Goal: Information Seeking & Learning: Check status

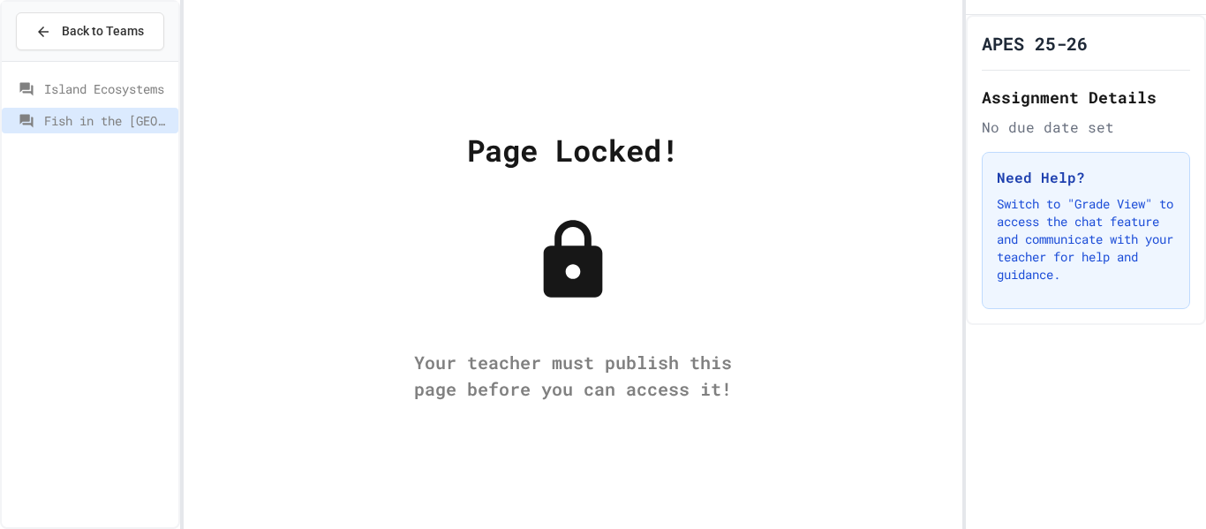
click at [73, 89] on span "Island Ecosystems" at bounding box center [107, 88] width 127 height 19
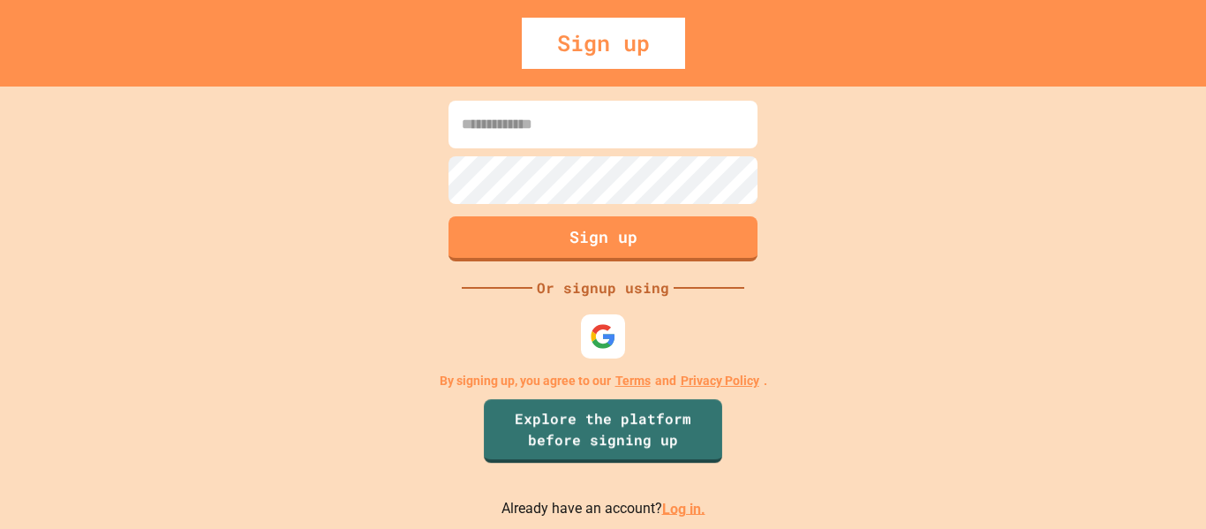
click at [664, 511] on link "Log in." at bounding box center [683, 508] width 43 height 17
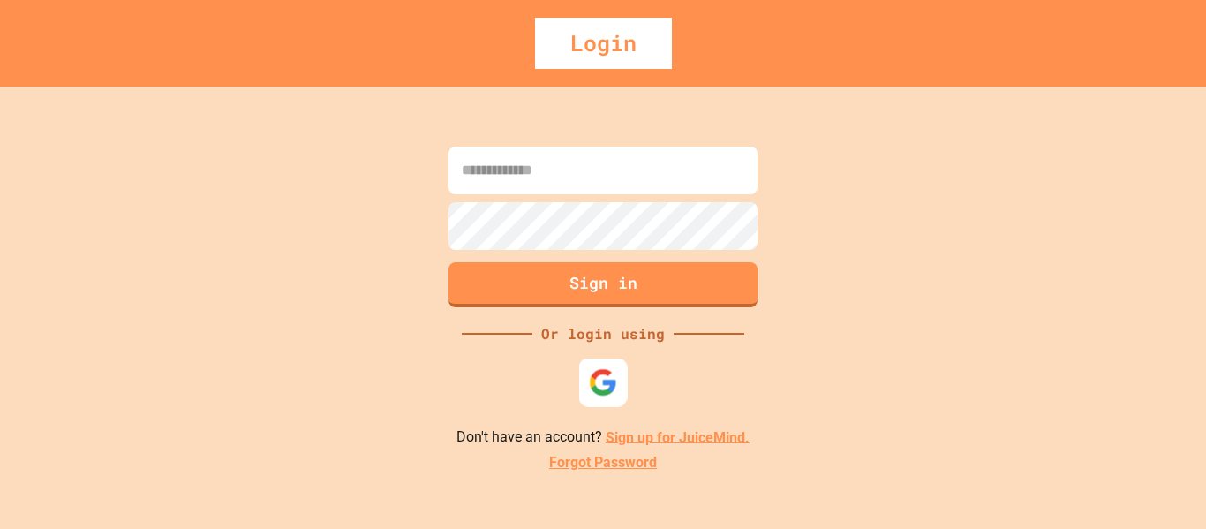
click at [601, 387] on img at bounding box center [603, 381] width 29 height 29
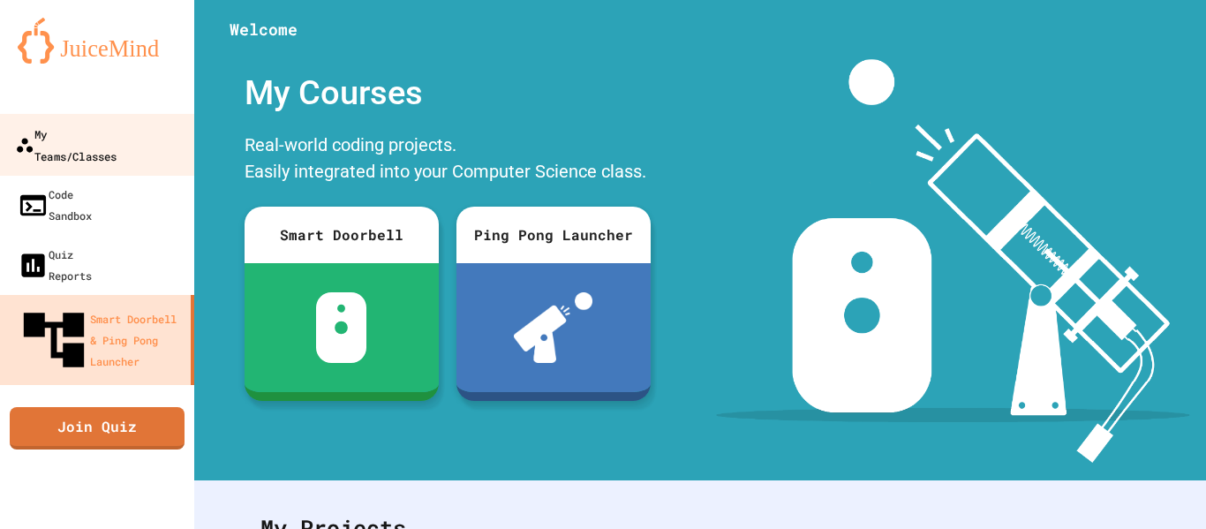
click at [109, 145] on div "My Teams/Classes" at bounding box center [66, 144] width 102 height 43
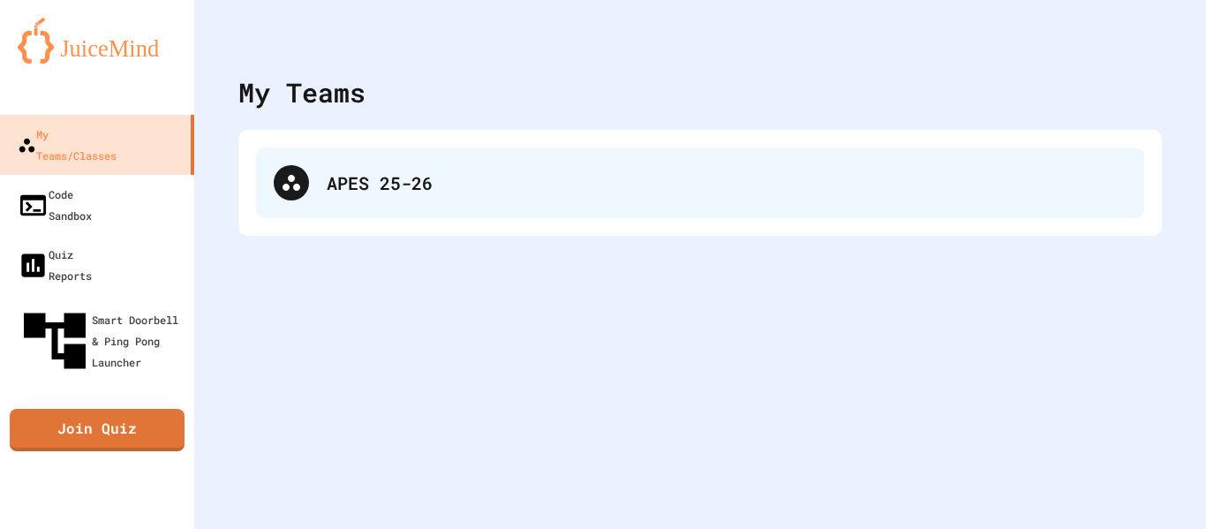
click at [412, 202] on div "APES 25-26" at bounding box center [700, 182] width 888 height 71
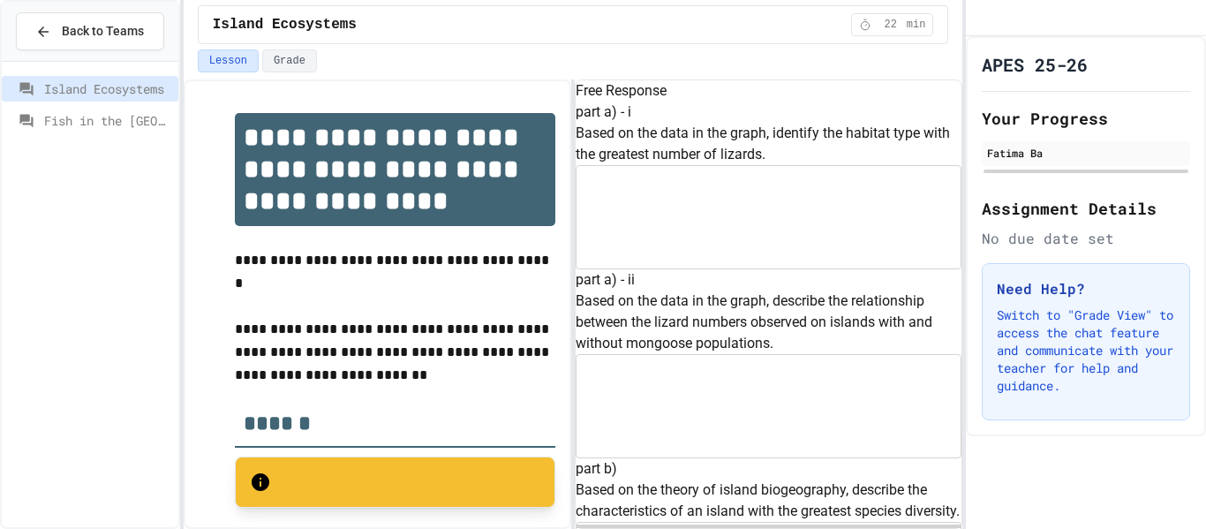
click at [111, 126] on span "Fish in the [GEOGRAPHIC_DATA]" at bounding box center [107, 120] width 127 height 19
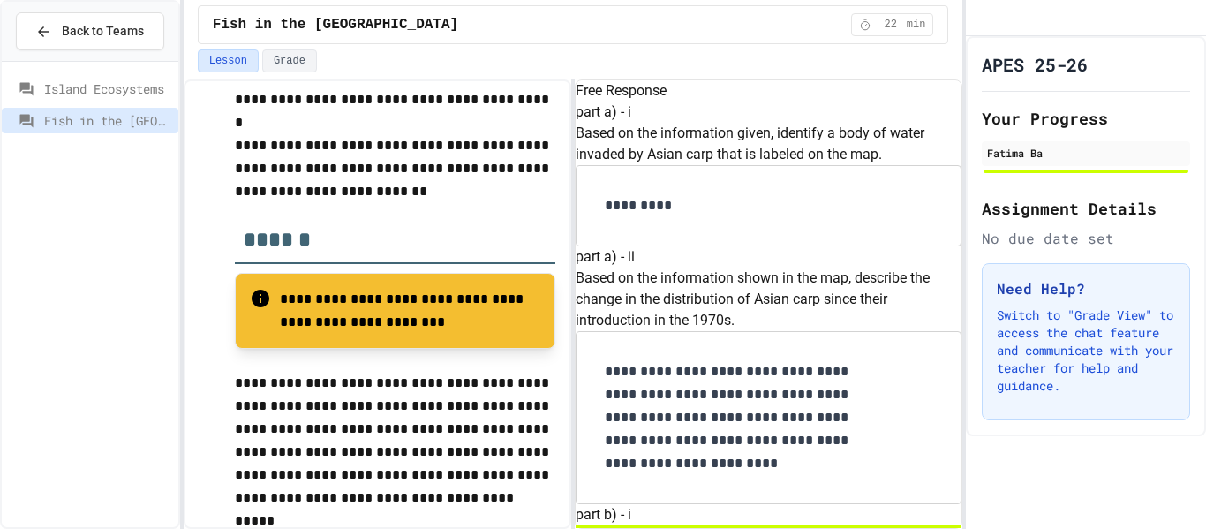
scroll to position [253, 0]
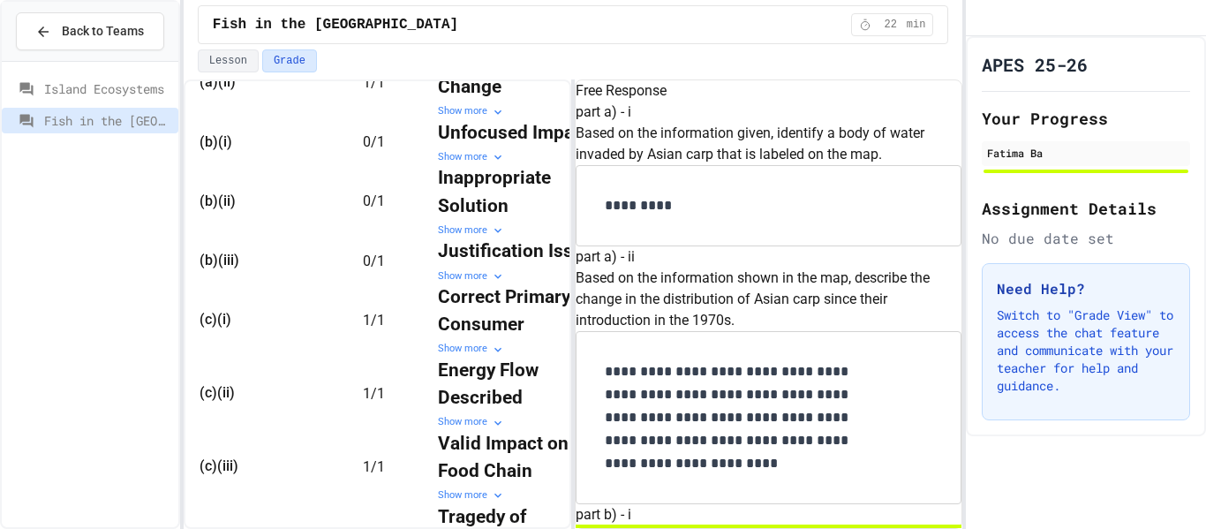
scroll to position [0, 30]
click at [464, 165] on div "Show more" at bounding box center [517, 157] width 159 height 15
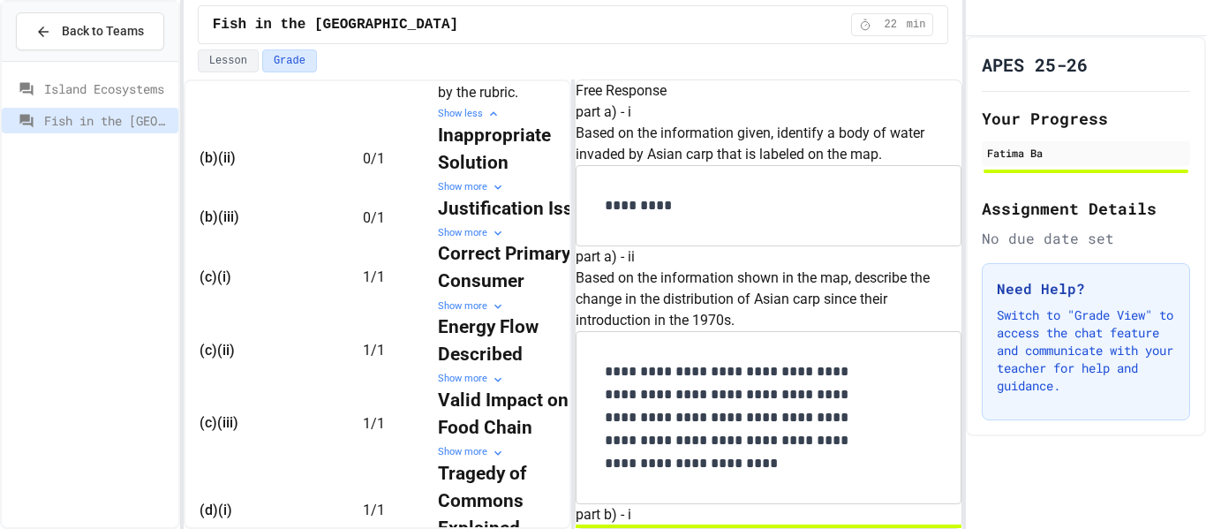
scroll to position [0, 112]
click at [438, 195] on div "Show more" at bounding box center [517, 187] width 159 height 15
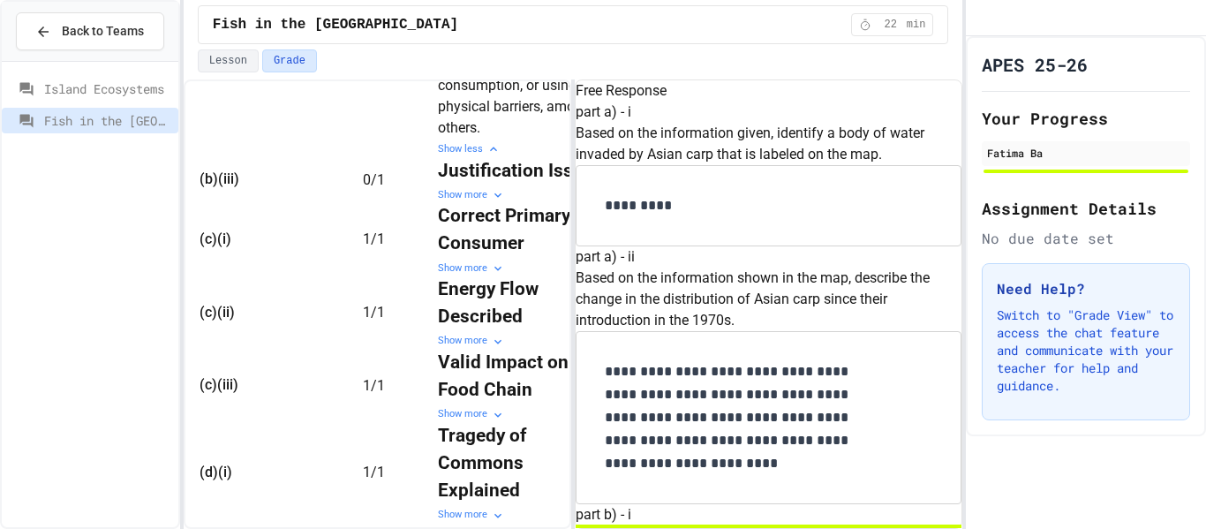
scroll to position [1045, 0]
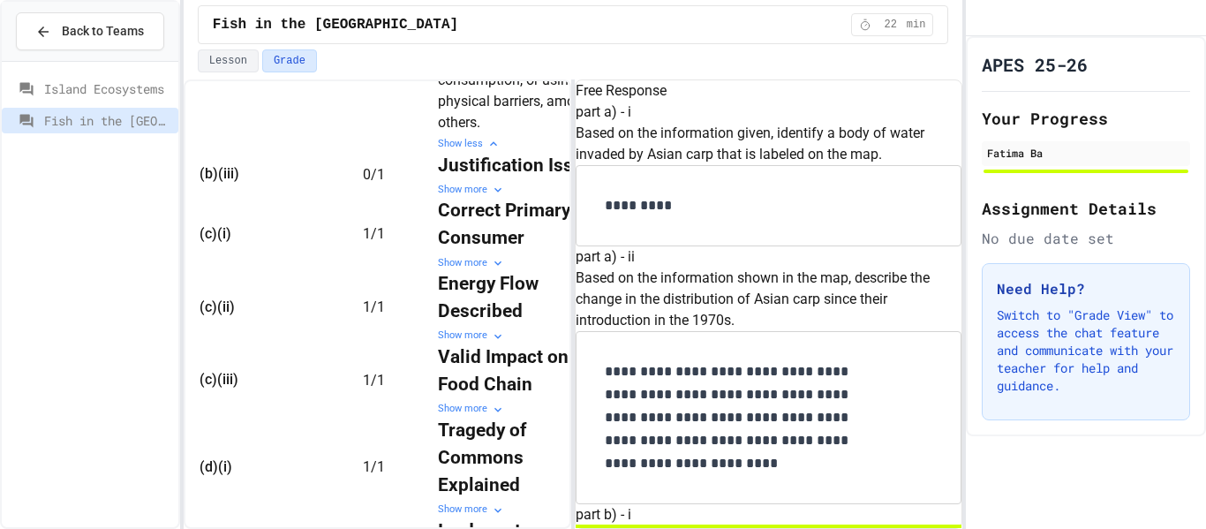
click at [438, 198] on div "Show more" at bounding box center [517, 190] width 159 height 15
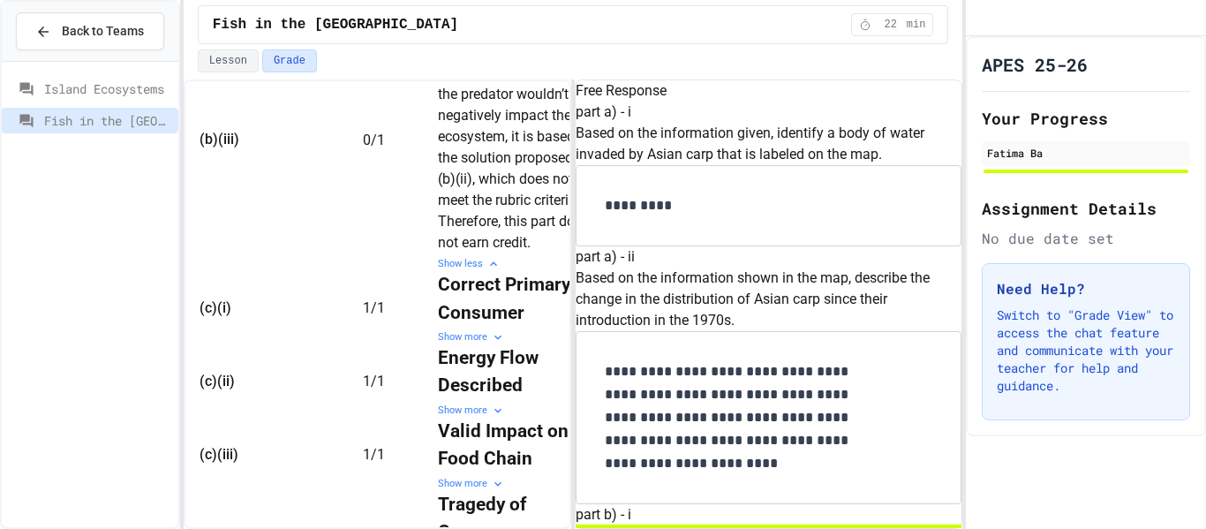
scroll to position [1823, 0]
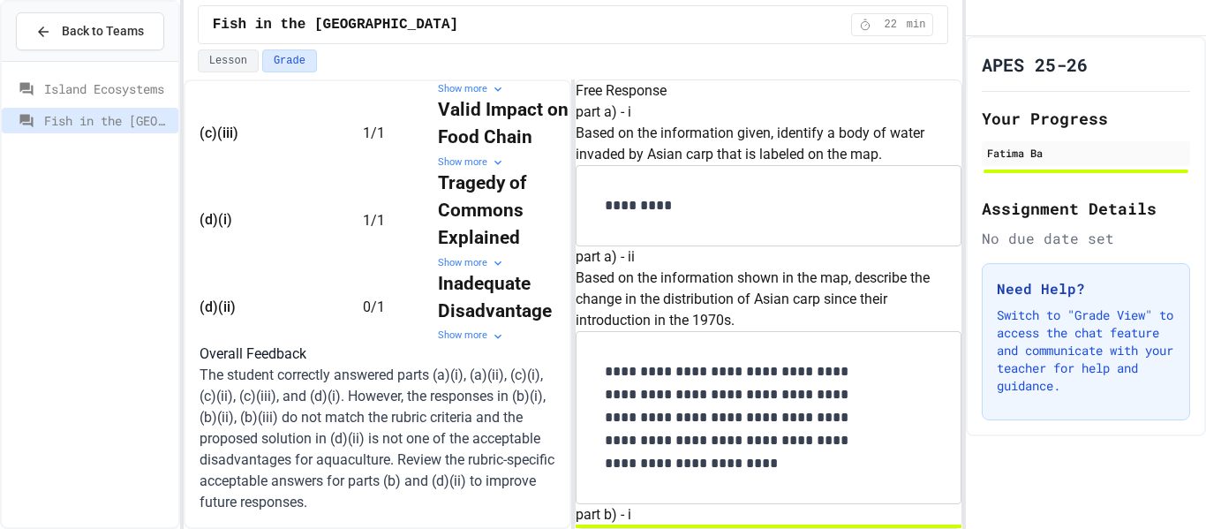
click at [491, 329] on icon at bounding box center [498, 336] width 14 height 14
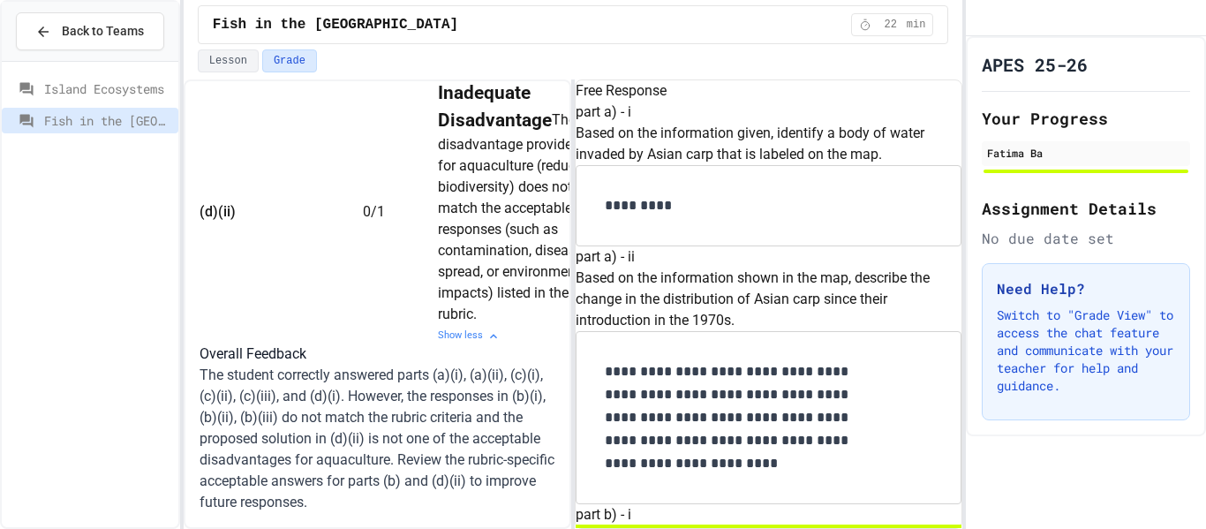
scroll to position [1926, 0]
drag, startPoint x: 719, startPoint y: 399, endPoint x: 706, endPoint y: 395, distance: 14.0
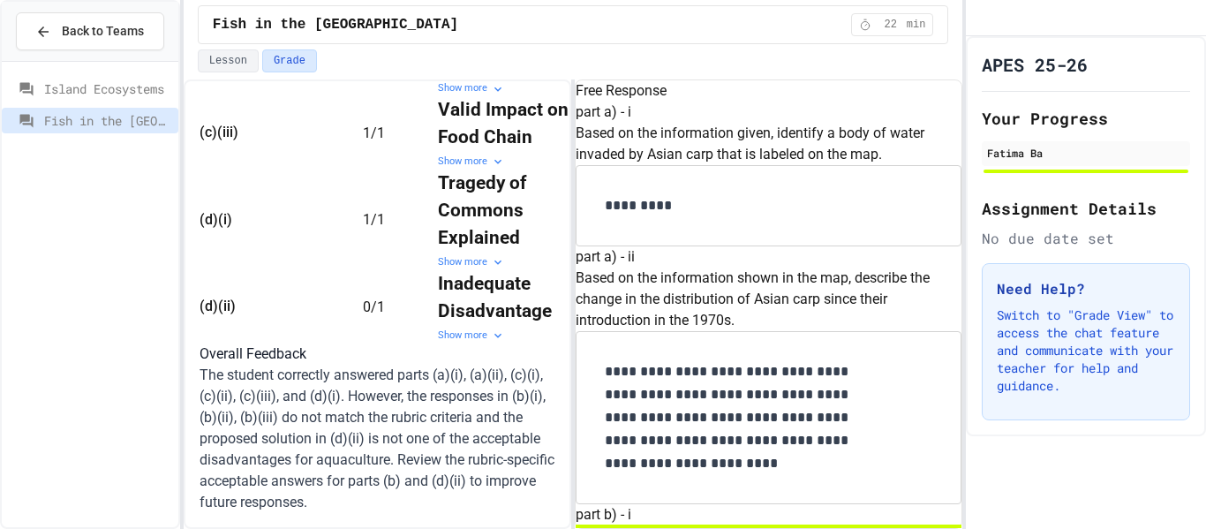
scroll to position [1187, 0]
click at [357, 445] on p "The student correctly answered parts (a)(i), (a)(ii), (c)(i), (c)(ii), (c)(iii)…" at bounding box center [378, 439] width 356 height 148
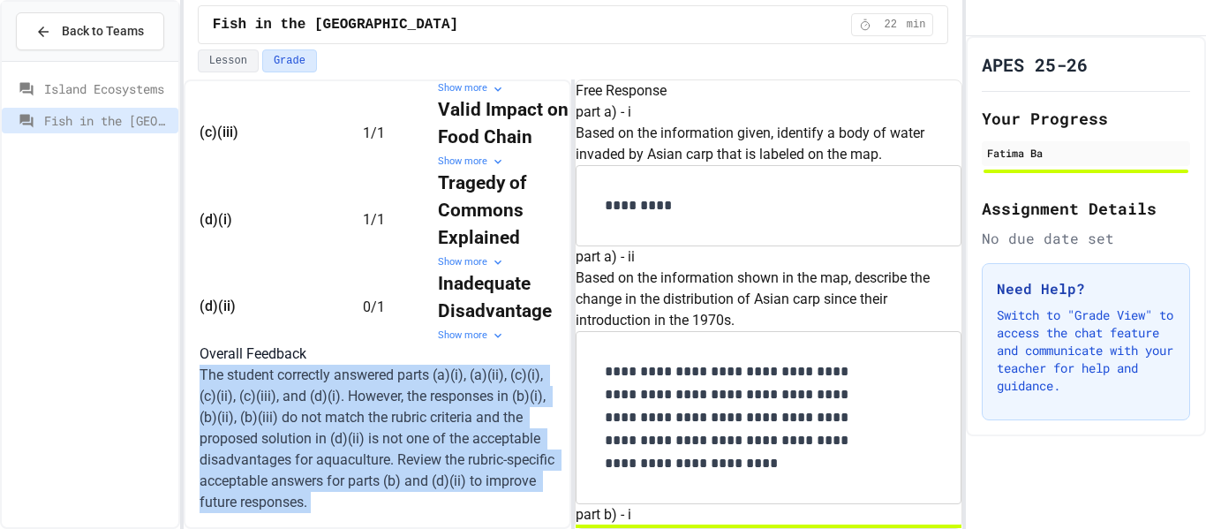
click at [357, 445] on p "The student correctly answered parts (a)(i), (a)(ii), (c)(i), (c)(ii), (c)(iii)…" at bounding box center [378, 439] width 356 height 148
click at [102, 25] on span "Back to Teams" at bounding box center [103, 31] width 82 height 19
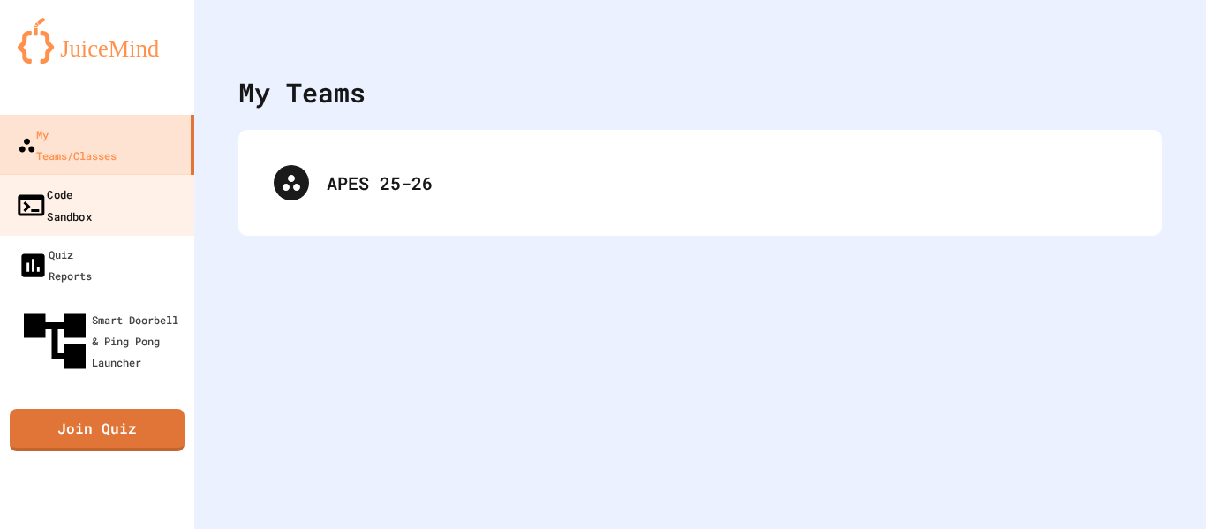
click at [142, 174] on link "Code Sandbox" at bounding box center [97, 205] width 200 height 62
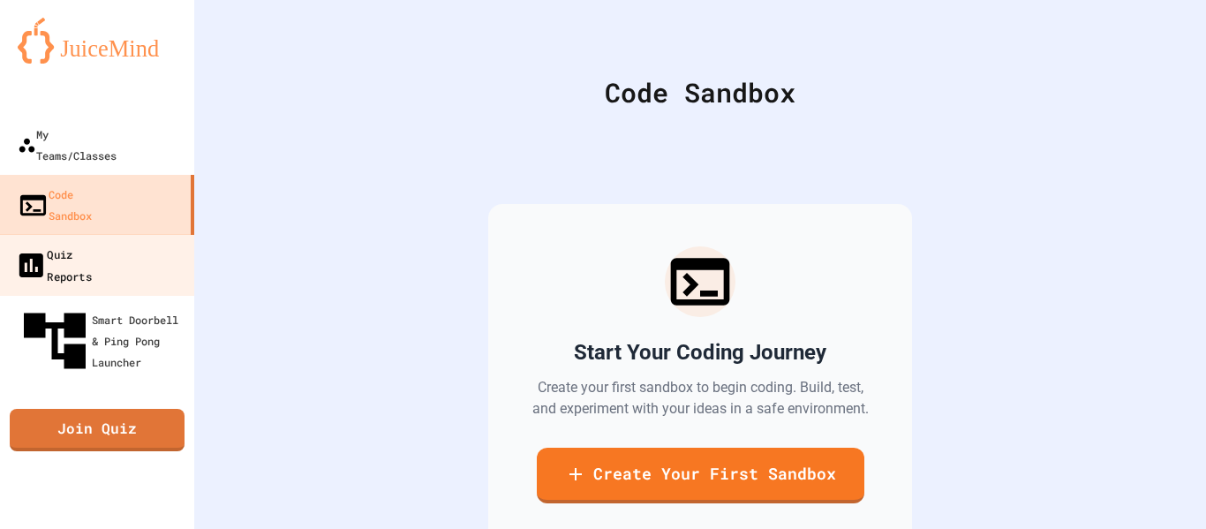
click at [92, 243] on div "Quiz Reports" at bounding box center [53, 264] width 77 height 43
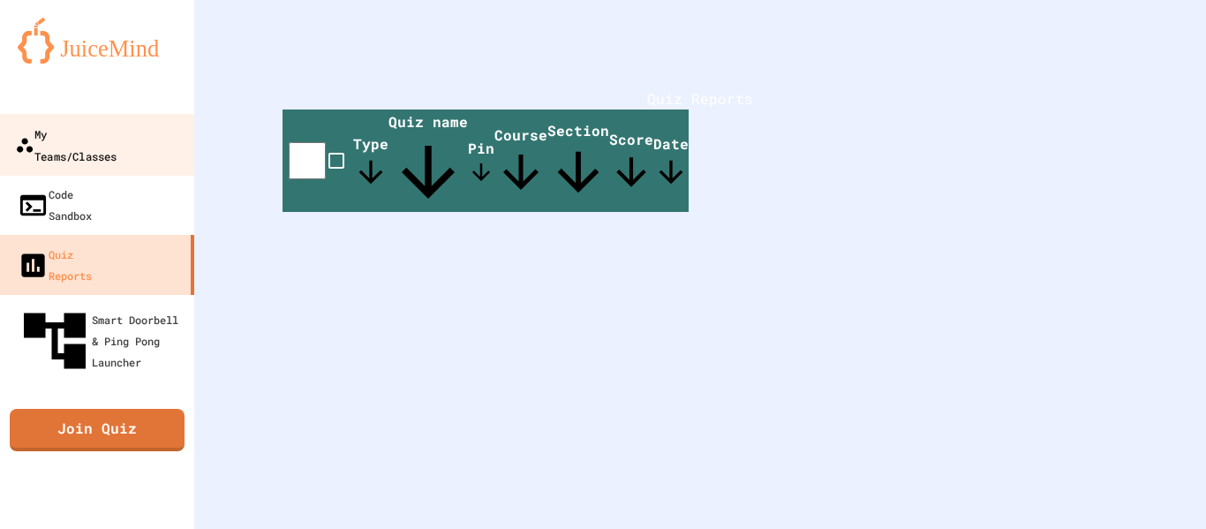
click at [99, 135] on div "My Teams/Classes" at bounding box center [66, 144] width 102 height 43
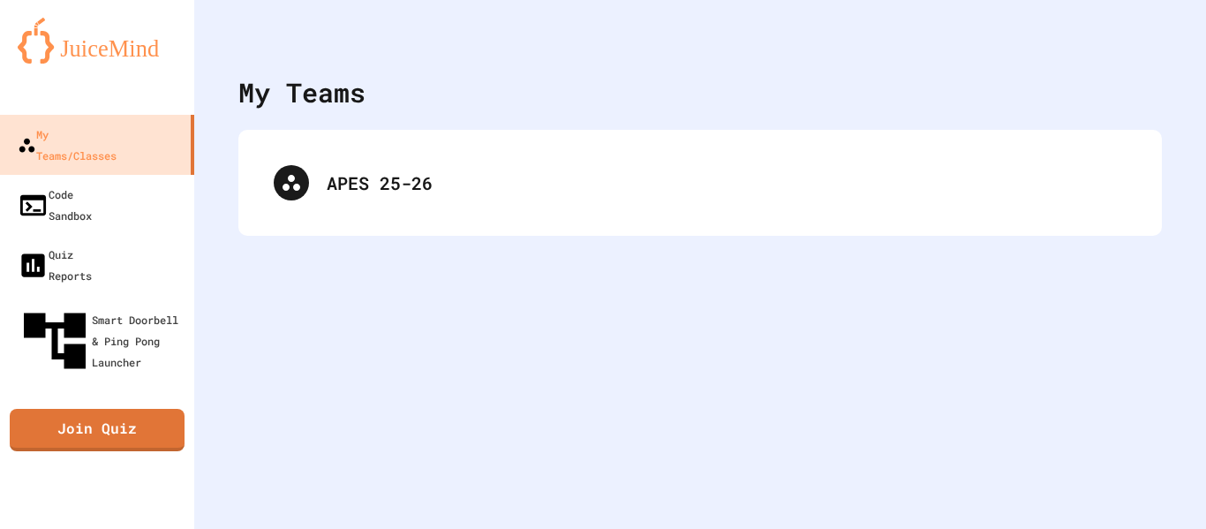
click at [914, 325] on div "My Teams APES 25-26" at bounding box center [700, 264] width 1012 height 529
